Goal: Navigation & Orientation: Find specific page/section

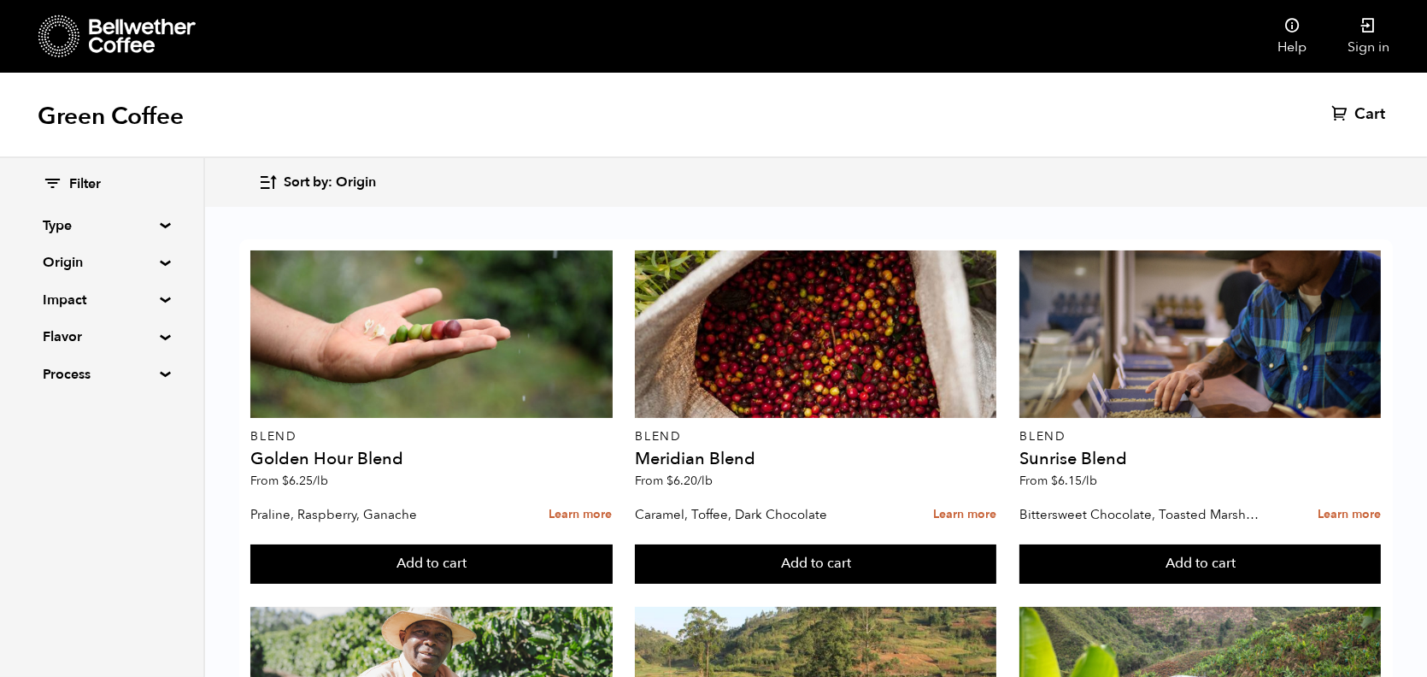
click at [143, 36] on icon at bounding box center [142, 36] width 107 height 34
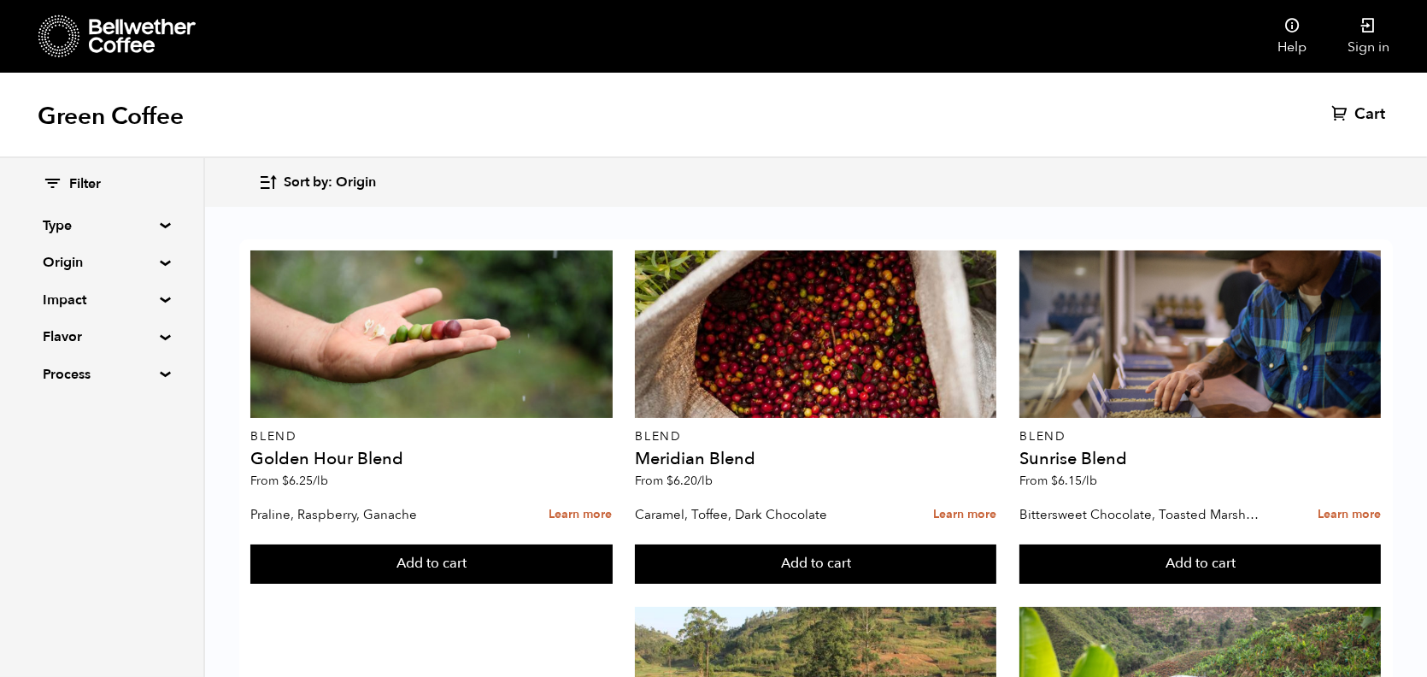
scroll to position [1739, 0]
click at [152, 378] on summary "Process" at bounding box center [102, 374] width 118 height 21
click at [161, 333] on summary "Flavor" at bounding box center [102, 336] width 118 height 21
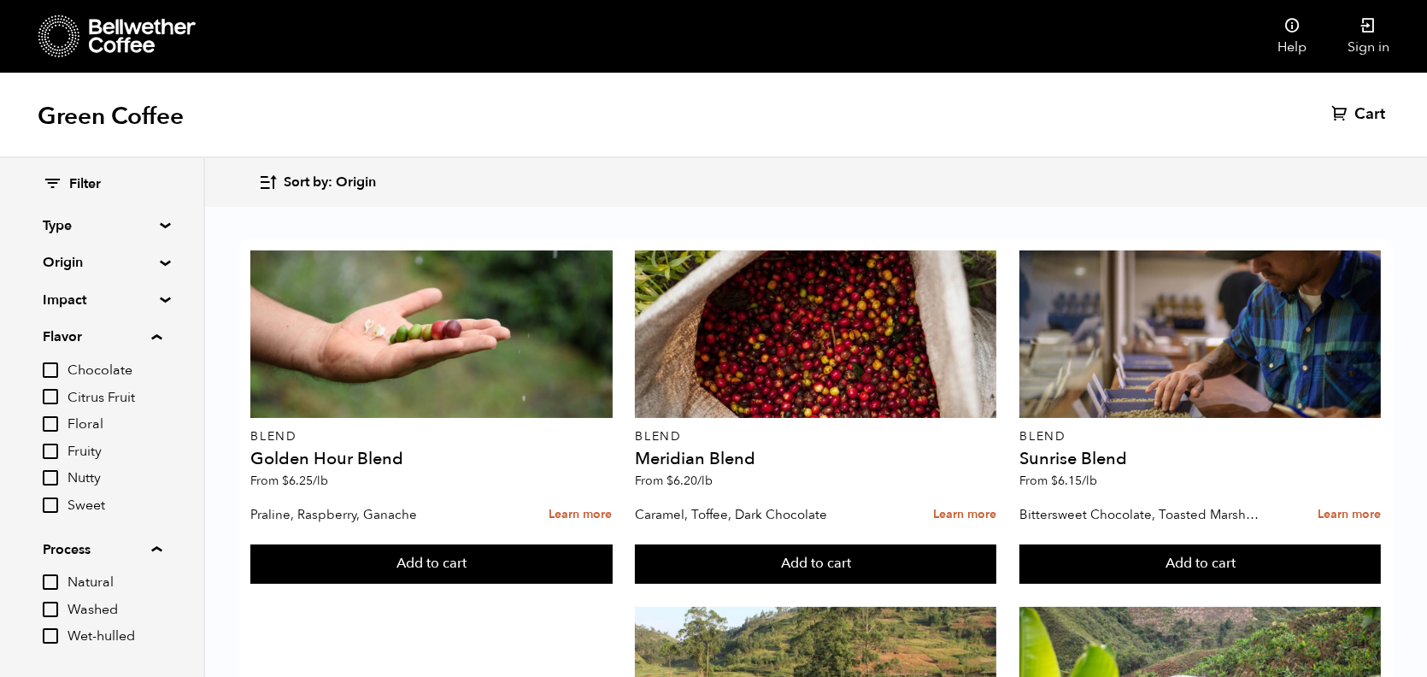
click at [162, 286] on div "Filter Type Blend Single Origin Decaf Seasonal Year Round Origin Blend [GEOGRAP…" at bounding box center [101, 414] width 203 height 512
click at [52, 182] on icon at bounding box center [53, 183] width 20 height 21
click at [223, 122] on div "Green Coffee Cart (0)" at bounding box center [713, 115] width 1427 height 85
click at [1379, 25] on link "Sign in" at bounding box center [1368, 36] width 83 height 73
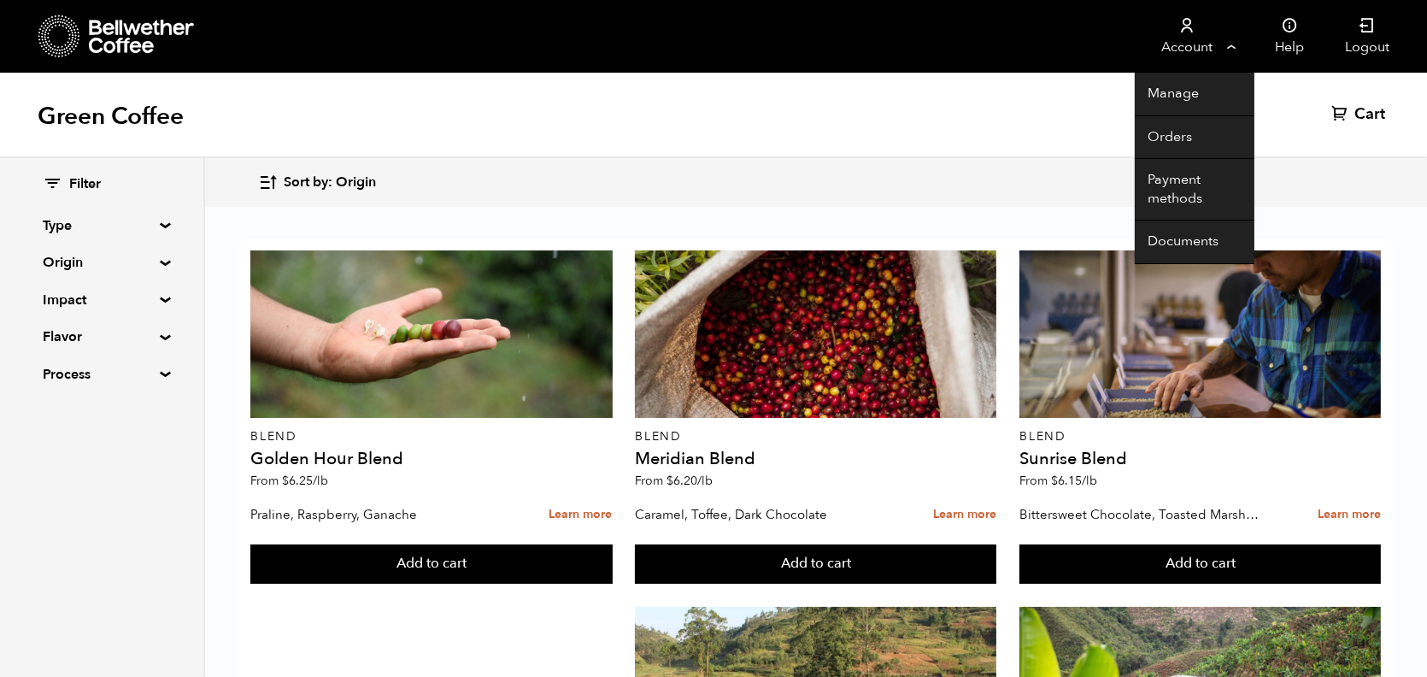
click at [1220, 32] on link "Account" at bounding box center [1187, 36] width 105 height 73
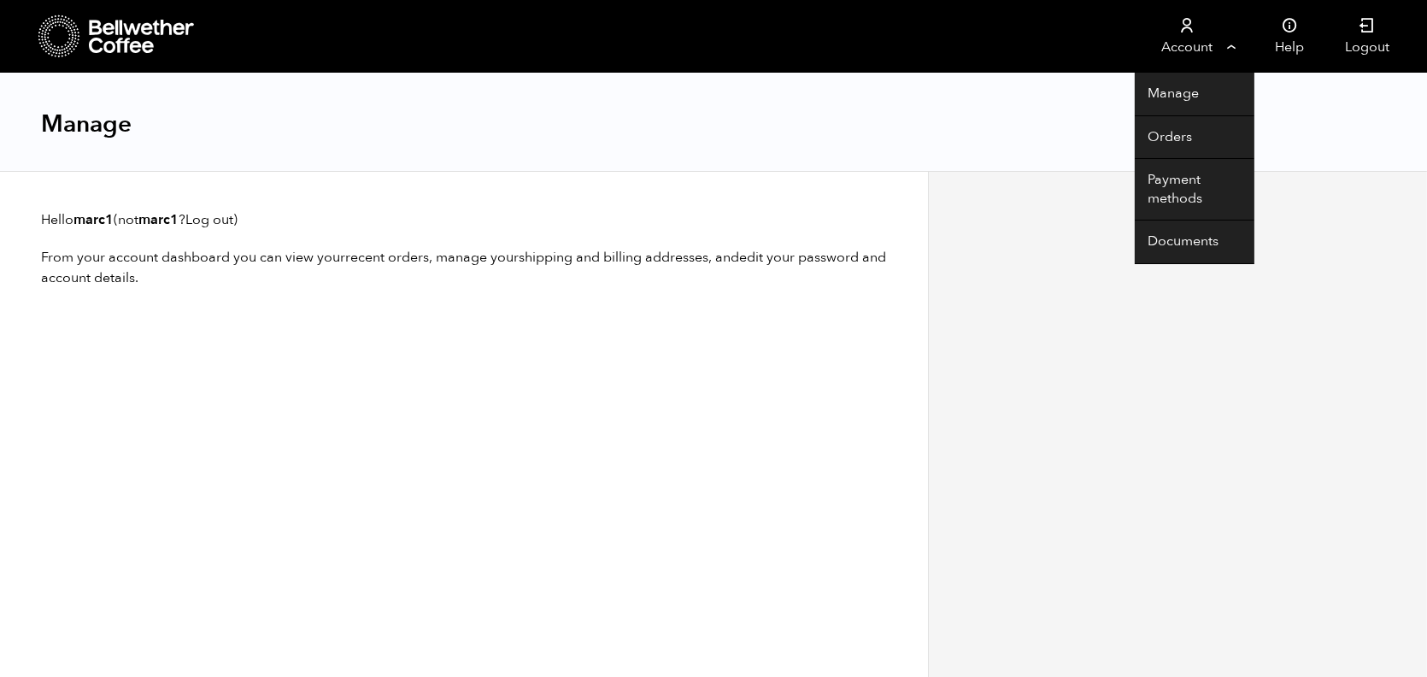
click at [1217, 45] on link "Account" at bounding box center [1187, 36] width 105 height 73
click at [1166, 132] on link "Orders" at bounding box center [1195, 138] width 120 height 44
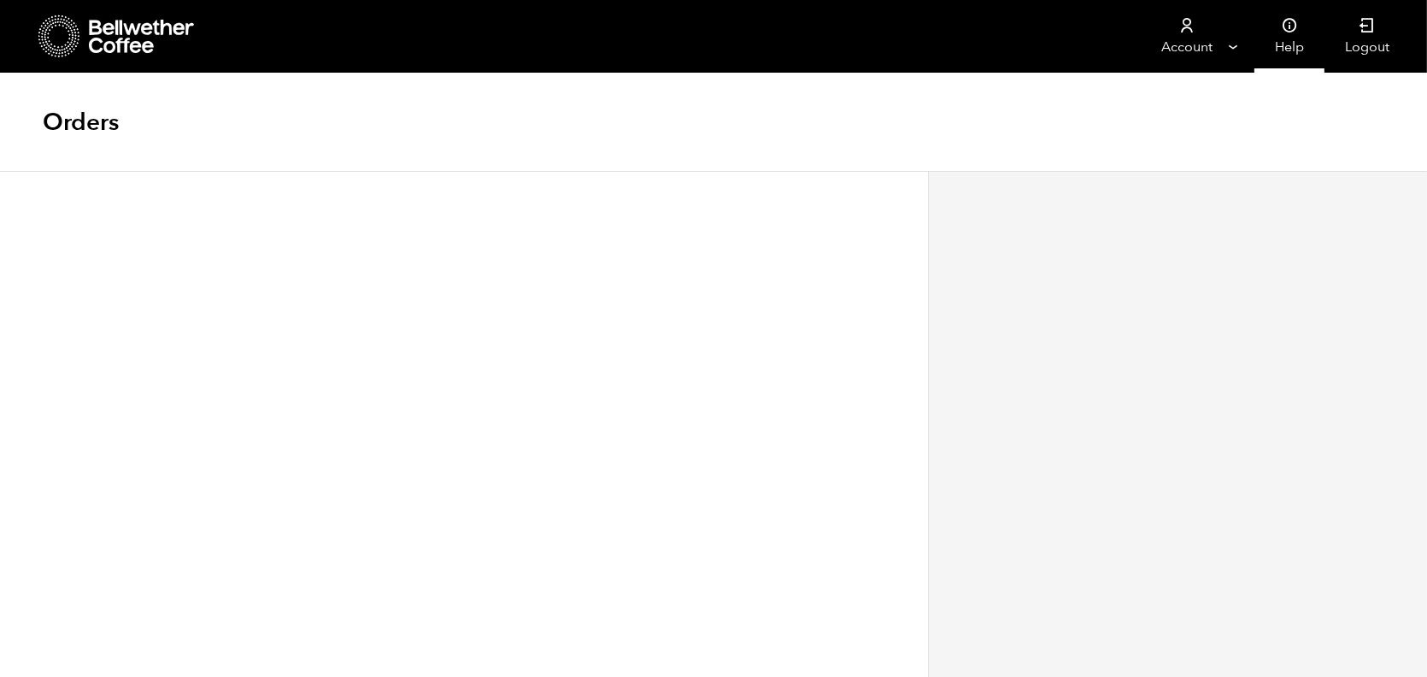
click at [1290, 34] on link "Help" at bounding box center [1289, 36] width 70 height 73
